Goal: Information Seeking & Learning: Learn about a topic

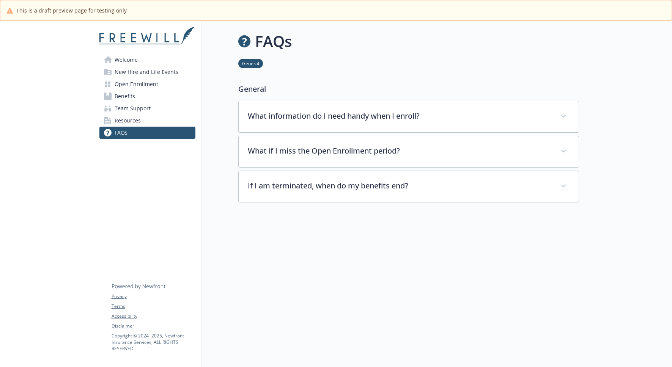
click at [127, 61] on span "Welcome" at bounding box center [126, 60] width 23 height 12
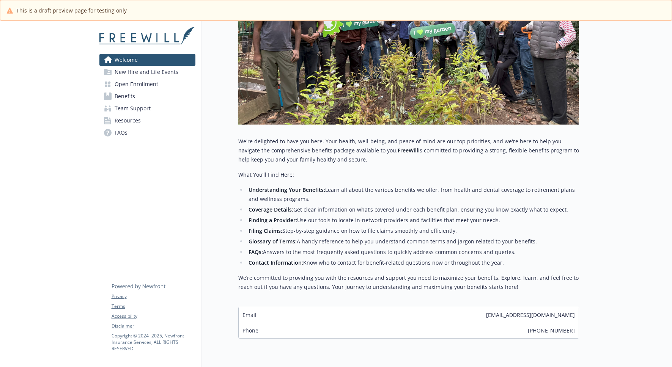
scroll to position [189, 0]
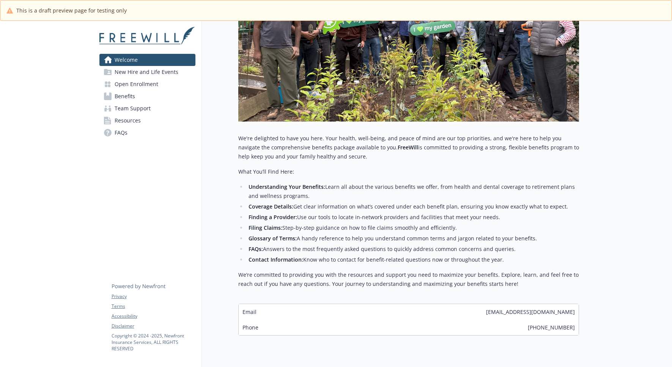
click at [159, 71] on span "New Hire and Life Events" at bounding box center [147, 72] width 64 height 12
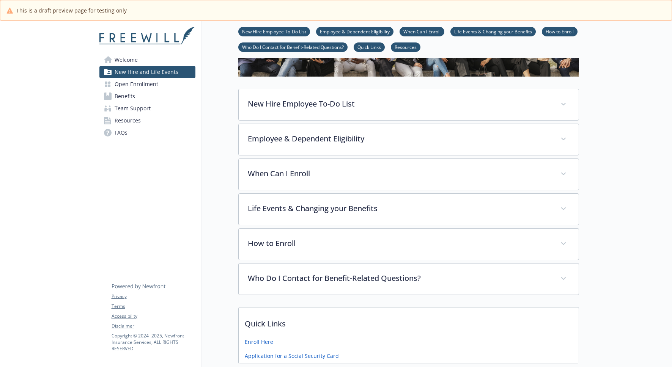
scroll to position [91, 0]
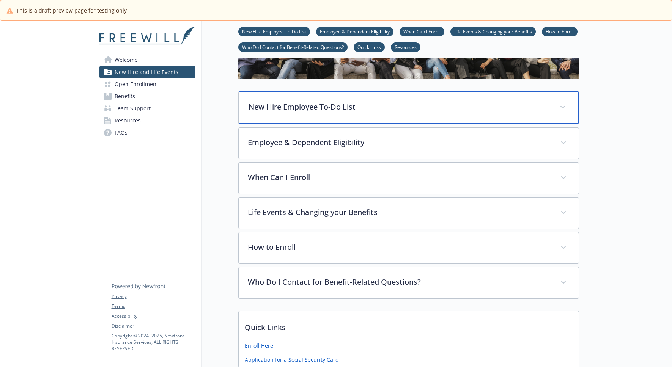
click at [284, 112] on div "New Hire Employee To-Do List" at bounding box center [409, 107] width 340 height 33
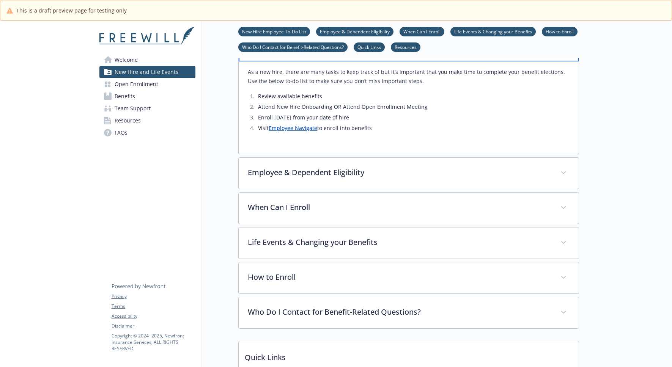
scroll to position [157, 0]
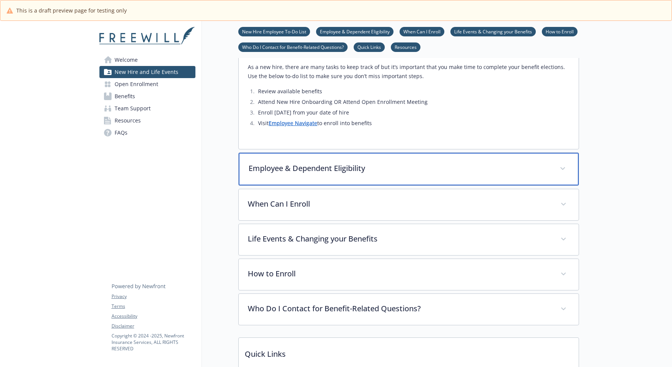
click at [292, 166] on p "Employee & Dependent Eligibility" at bounding box center [399, 168] width 302 height 11
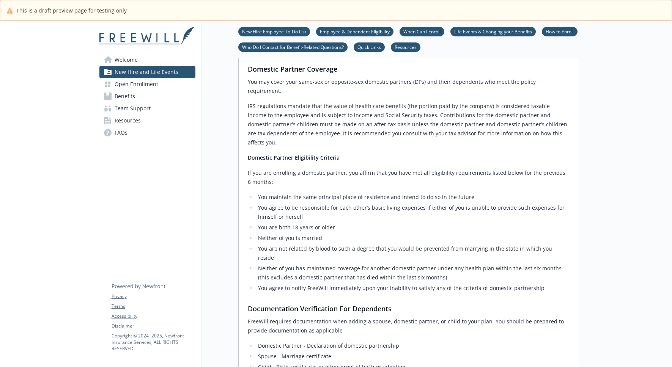
scroll to position [396, 0]
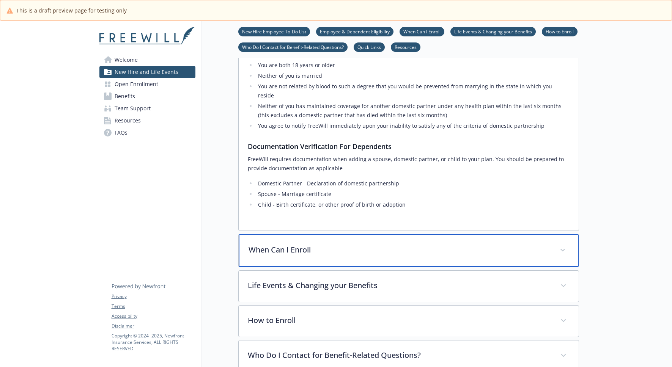
click at [291, 244] on p "When Can I Enroll" at bounding box center [399, 249] width 302 height 11
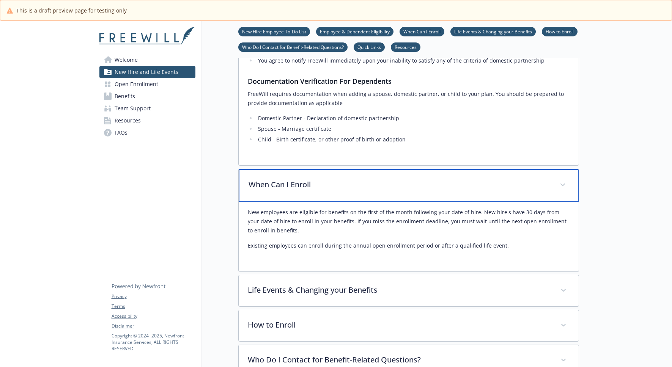
scroll to position [627, 0]
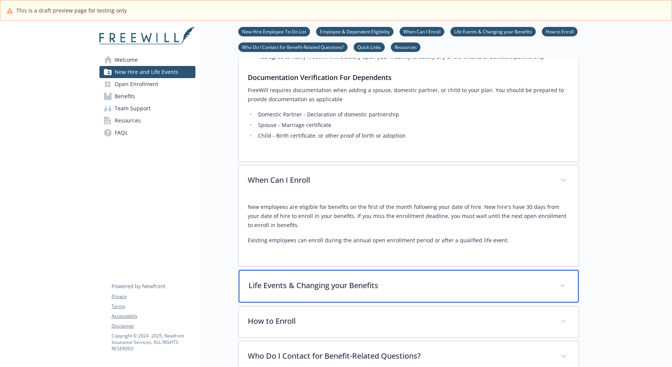
click at [289, 270] on div "Life Events & Changing your Benefits" at bounding box center [409, 286] width 340 height 33
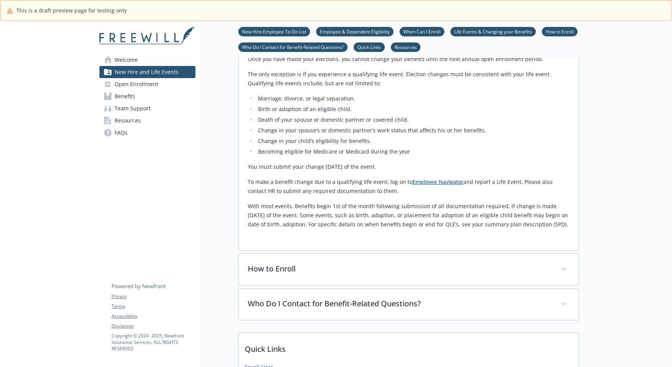
scroll to position [890, 0]
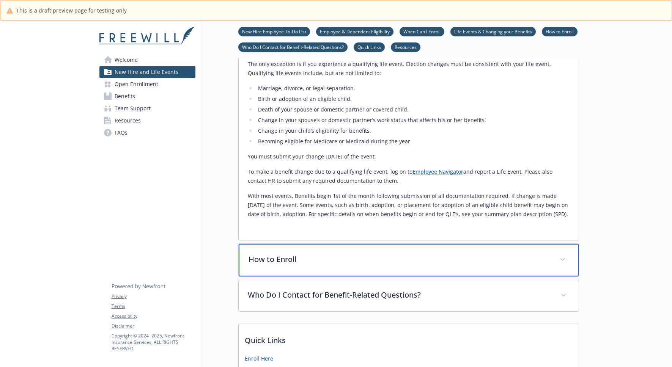
click at [289, 247] on div "How to Enroll" at bounding box center [409, 260] width 340 height 33
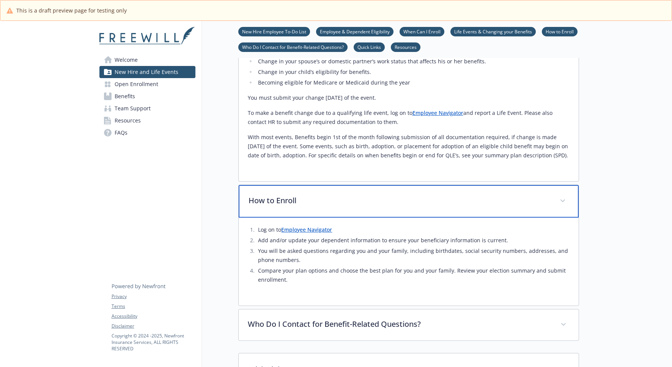
scroll to position [953, 0]
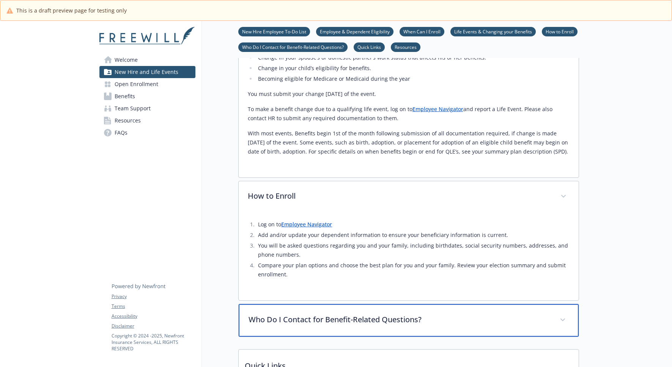
click at [285, 304] on div "Who Do I Contact for Benefit-Related Questions?" at bounding box center [409, 320] width 340 height 33
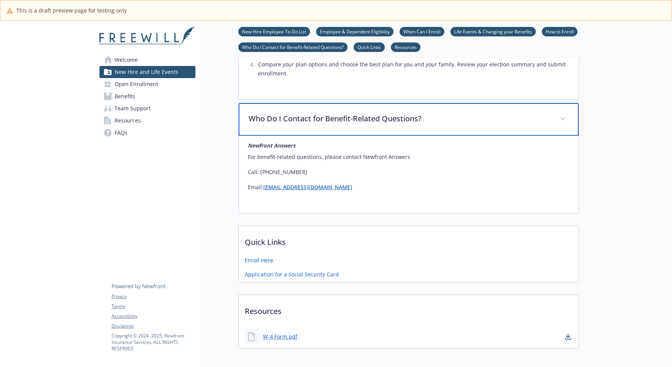
scroll to position [1140, 0]
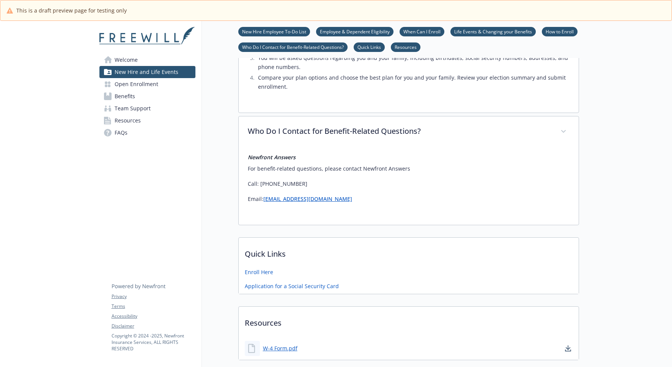
click at [146, 85] on span "Open Enrollment" at bounding box center [137, 84] width 44 height 12
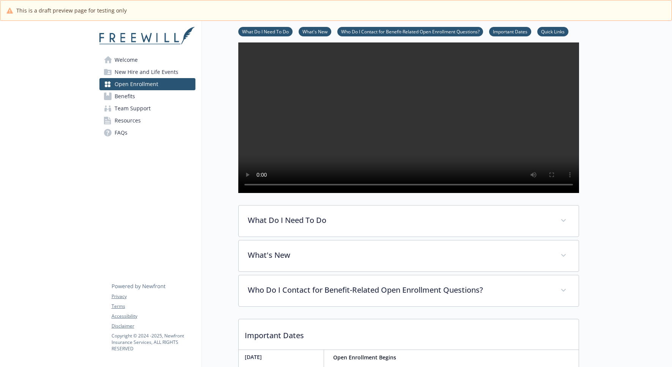
scroll to position [68, 0]
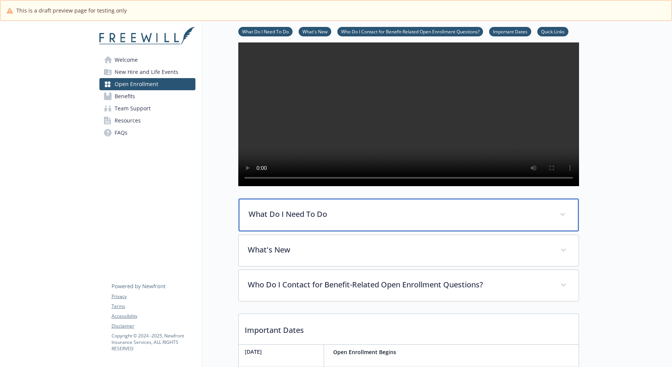
click at [259, 231] on div "What Do I Need To Do" at bounding box center [409, 215] width 340 height 33
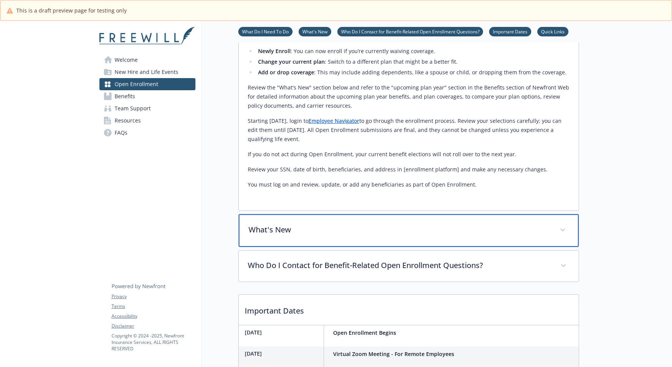
click at [259, 236] on p "What's New" at bounding box center [399, 229] width 302 height 11
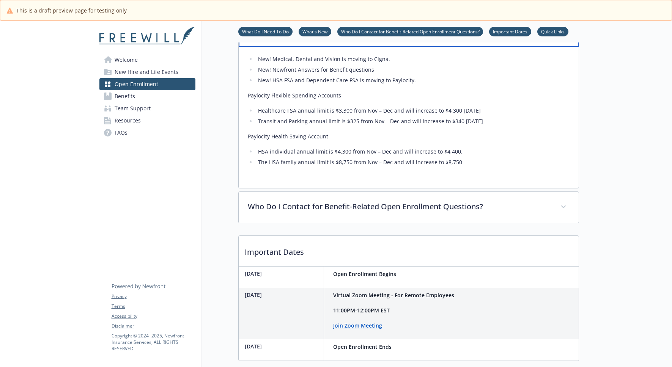
scroll to position [487, 0]
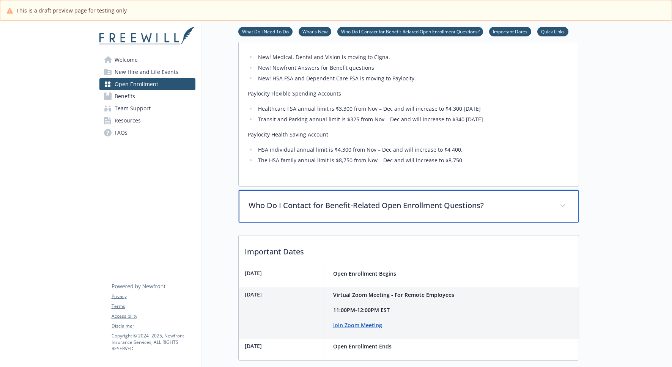
click at [265, 223] on div "Who Do I Contact for Benefit-Related Open Enrollment Questions?" at bounding box center [409, 206] width 340 height 33
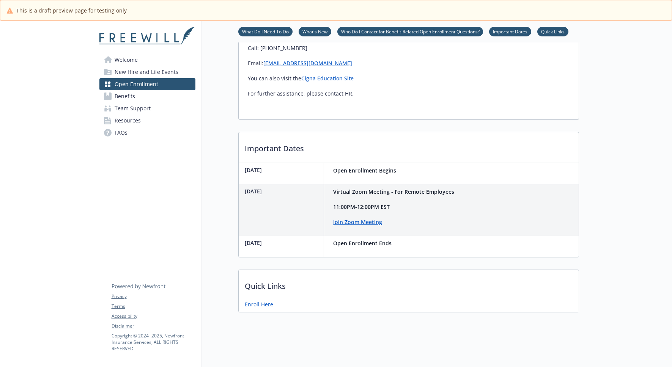
scroll to position [709, 0]
click at [134, 96] on span "Benefits" at bounding box center [125, 96] width 20 height 12
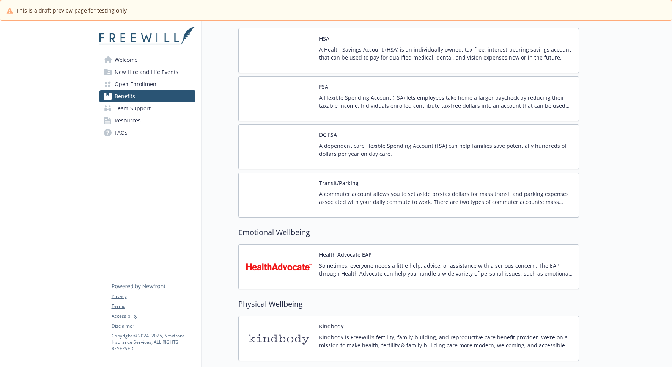
scroll to position [678, 0]
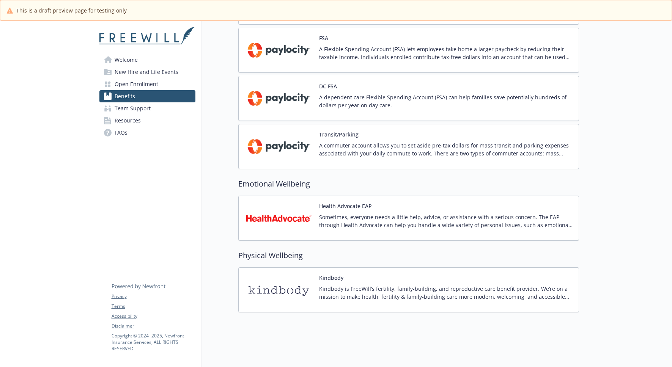
click at [132, 109] on span "Team Support" at bounding box center [133, 108] width 36 height 12
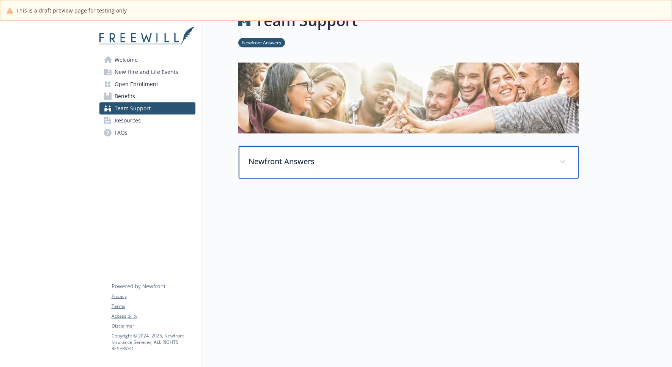
click at [278, 151] on div "Newfront Answers" at bounding box center [409, 162] width 340 height 33
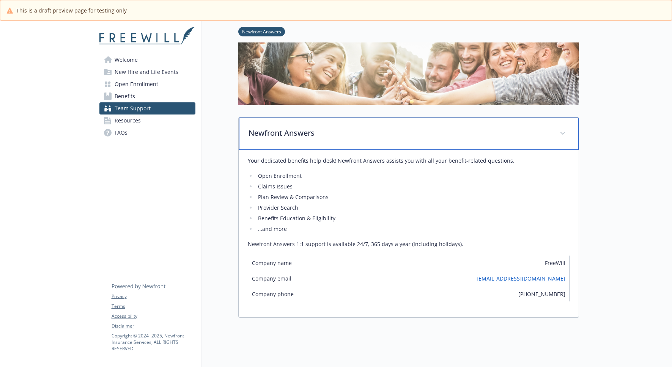
scroll to position [52, 0]
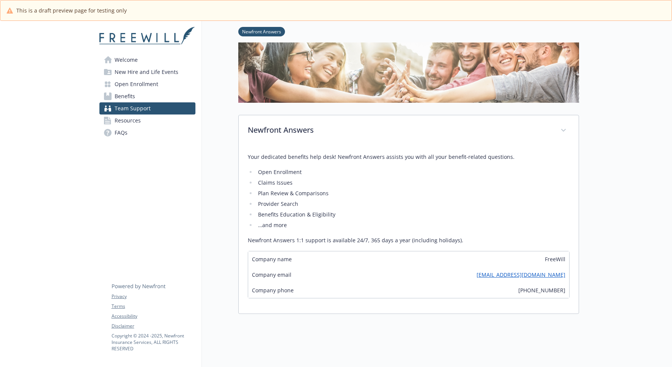
click at [133, 117] on span "Resources" at bounding box center [128, 121] width 26 height 12
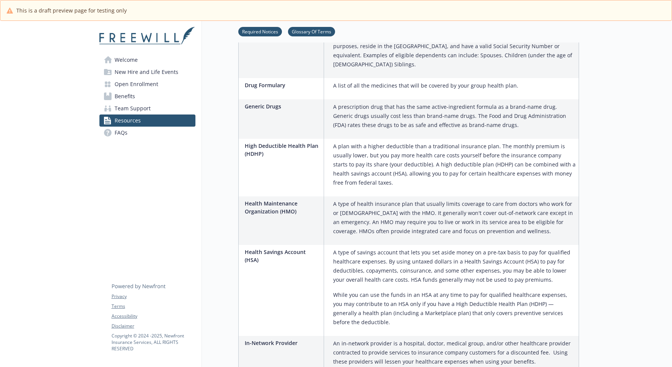
click at [128, 138] on link "FAQs" at bounding box center [147, 133] width 96 height 12
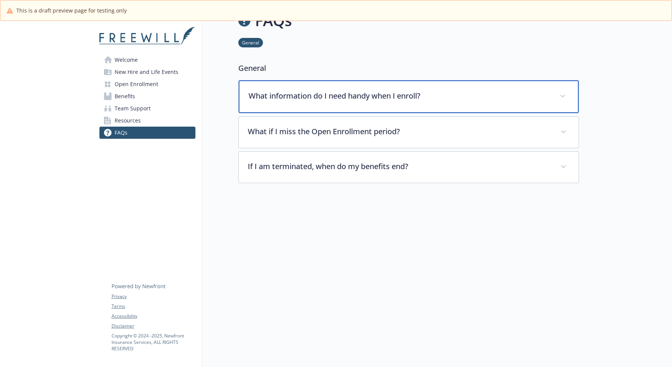
click at [302, 93] on p "What information do I need handy when I enroll?" at bounding box center [399, 95] width 302 height 11
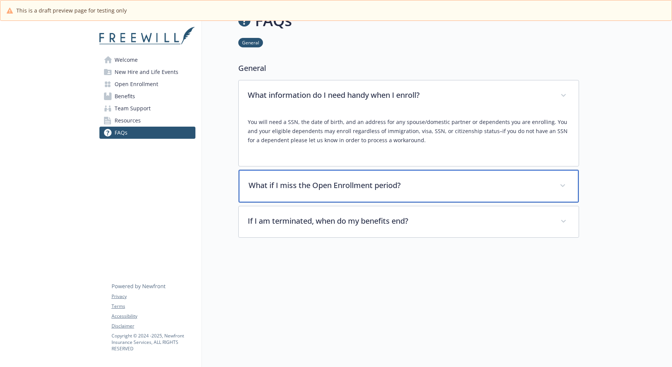
click at [320, 181] on p "What if I miss the Open Enrollment period?" at bounding box center [399, 185] width 302 height 11
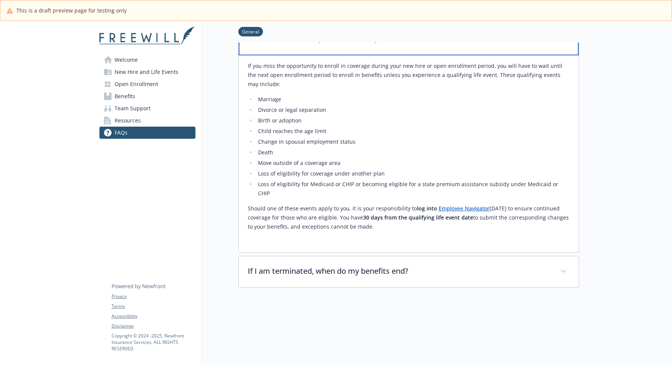
scroll to position [191, 0]
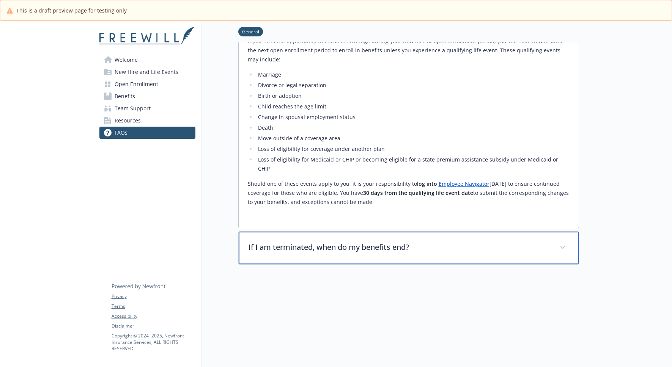
click at [317, 250] on div "If I am terminated, when do my benefits end?" at bounding box center [409, 248] width 340 height 33
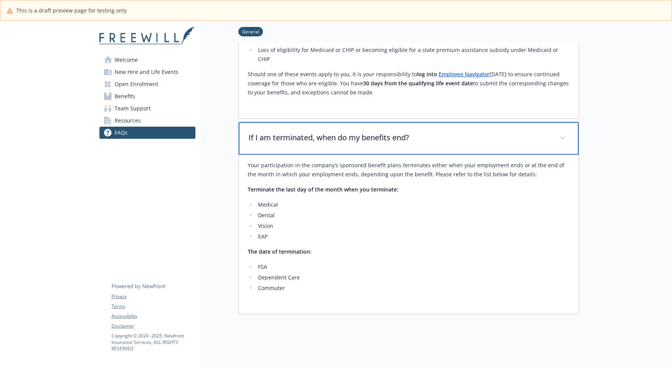
scroll to position [330, 0]
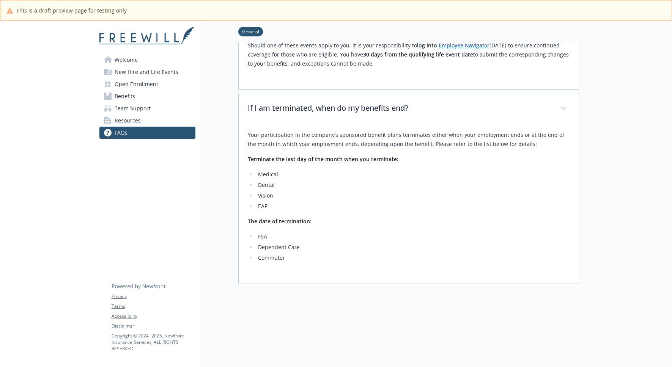
click at [136, 94] on link "Benefits" at bounding box center [147, 96] width 96 height 12
